Goal: Task Accomplishment & Management: Manage account settings

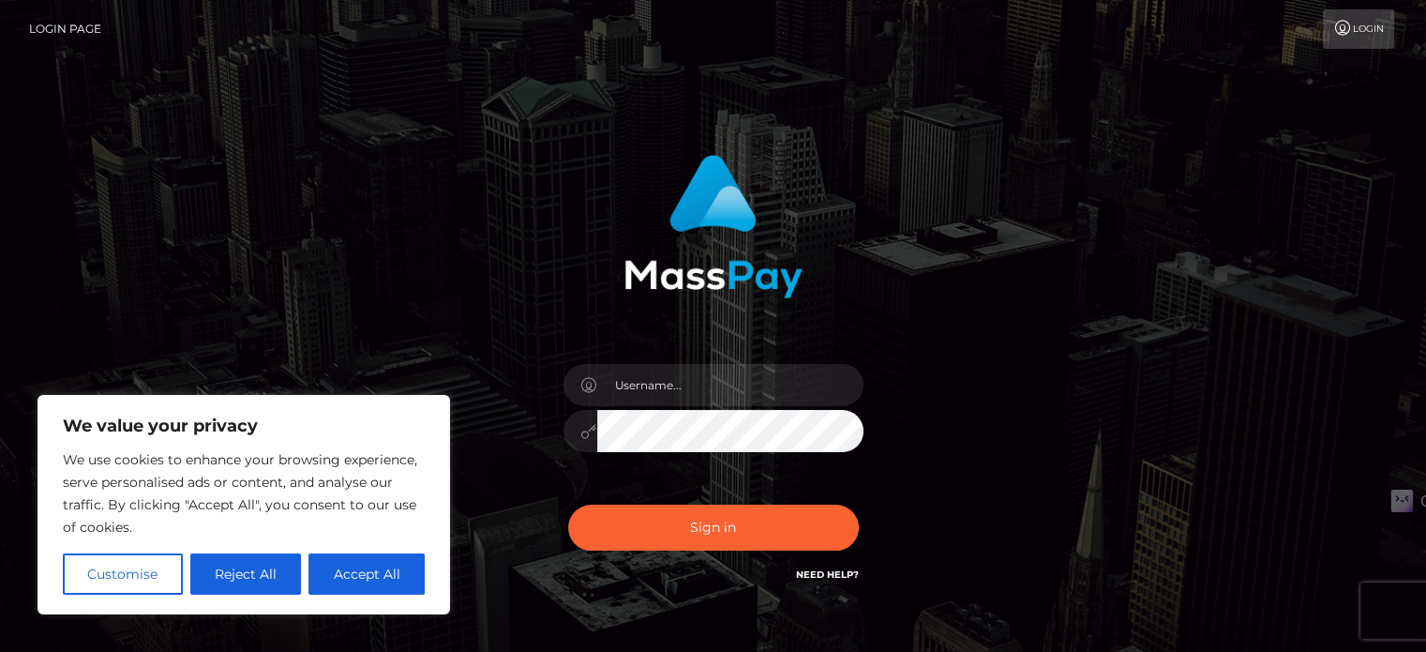
click at [365, 571] on button "Accept All" at bounding box center [366, 573] width 116 height 41
click at [368, 567] on div "Sign in" at bounding box center [713, 379] width 1069 height 477
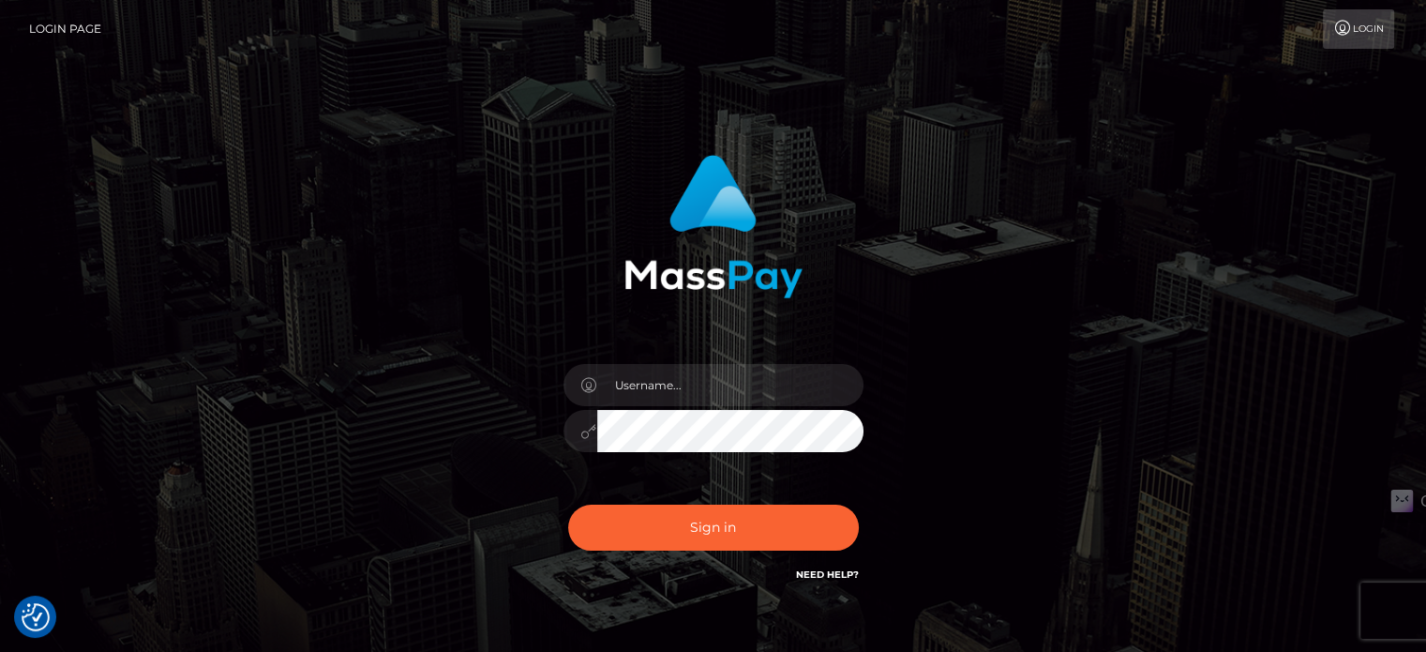
checkbox input "true"
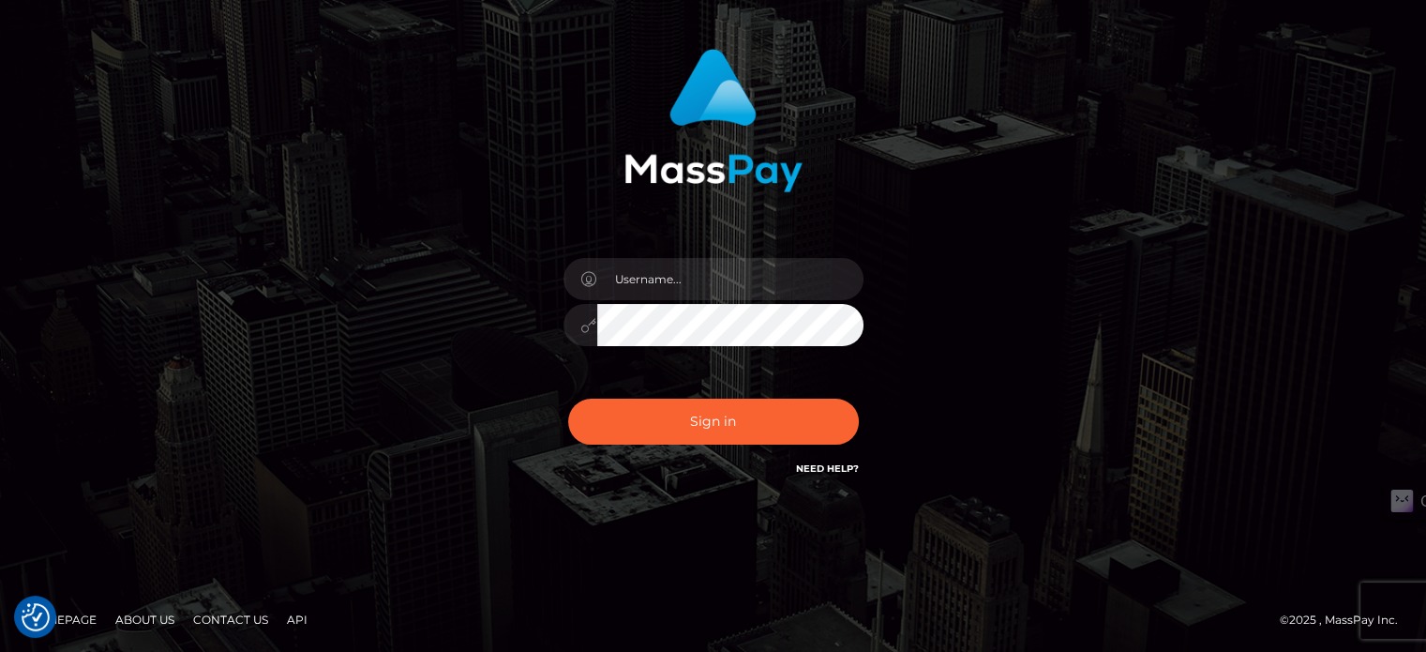
click at [814, 460] on h6 "Need Help?" at bounding box center [827, 467] width 63 height 16
click at [819, 466] on link "Need Help?" at bounding box center [827, 468] width 63 height 12
click at [404, 469] on div "Sign in" at bounding box center [713, 273] width 1069 height 477
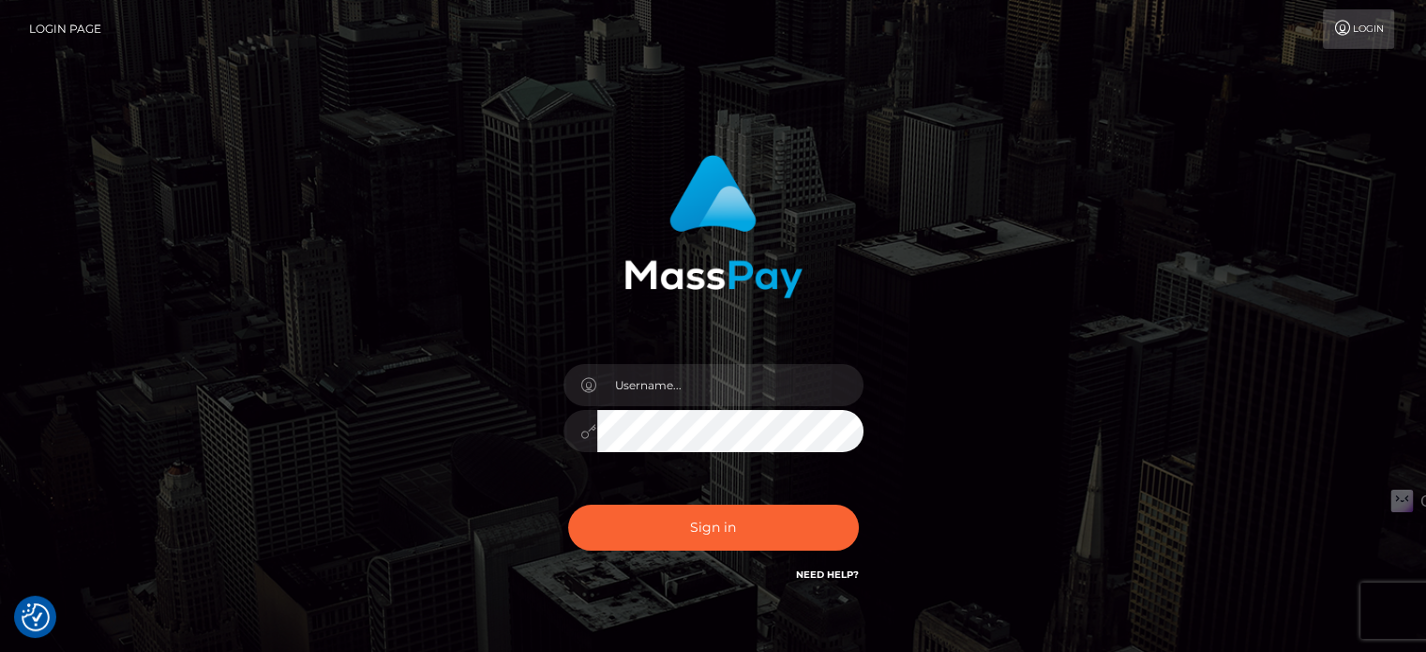
click at [1395, 33] on li "Login" at bounding box center [1360, 28] width 74 height 39
click at [1373, 37] on link "Login" at bounding box center [1358, 28] width 71 height 39
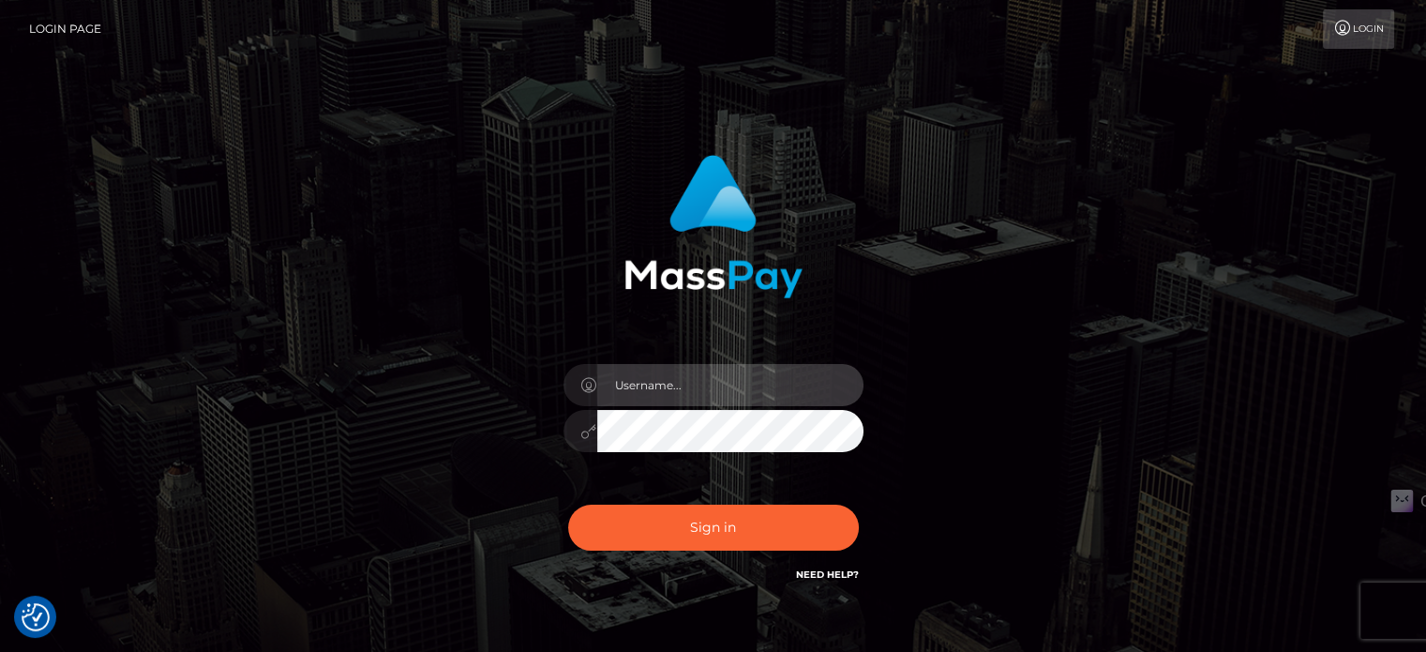
click at [701, 389] on input "text" at bounding box center [730, 385] width 266 height 42
type input "emilyhan9402@gmail.com"
click at [568, 504] on button "Sign in" at bounding box center [713, 527] width 291 height 46
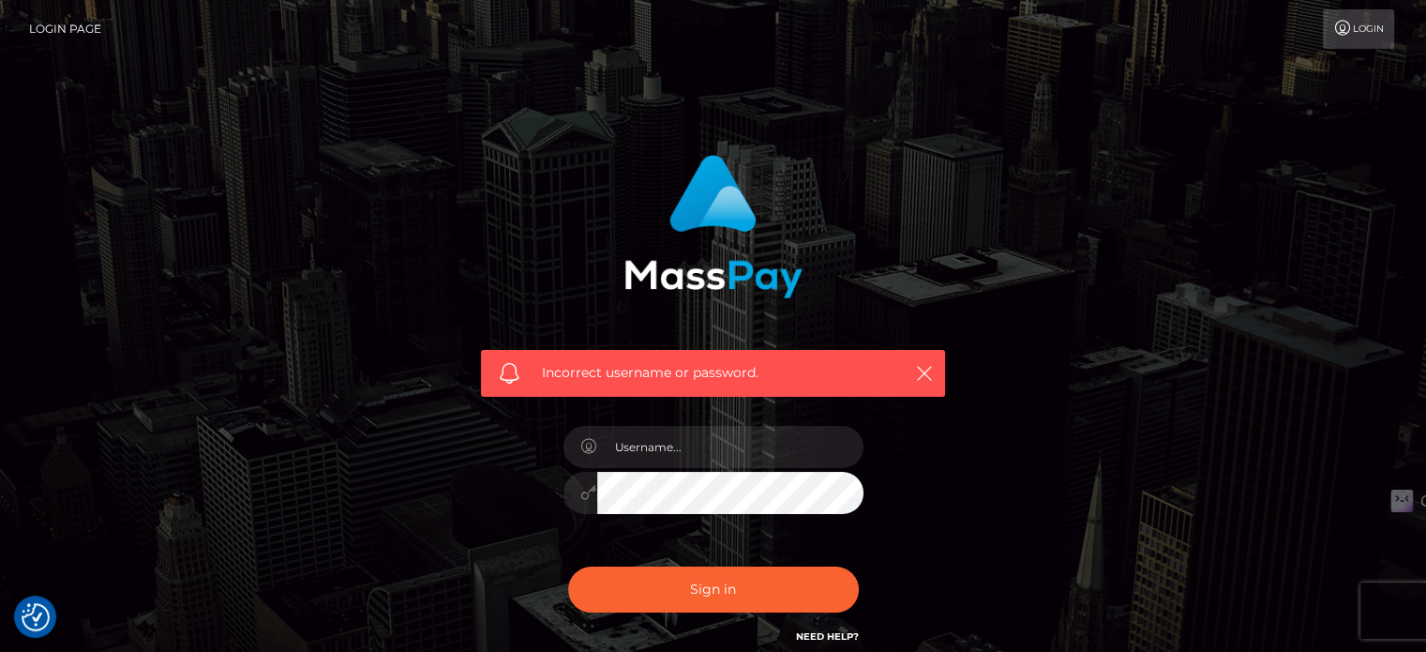
click at [38, 18] on link "Login Page" at bounding box center [65, 28] width 72 height 39
